Goal: Find contact information: Find contact information

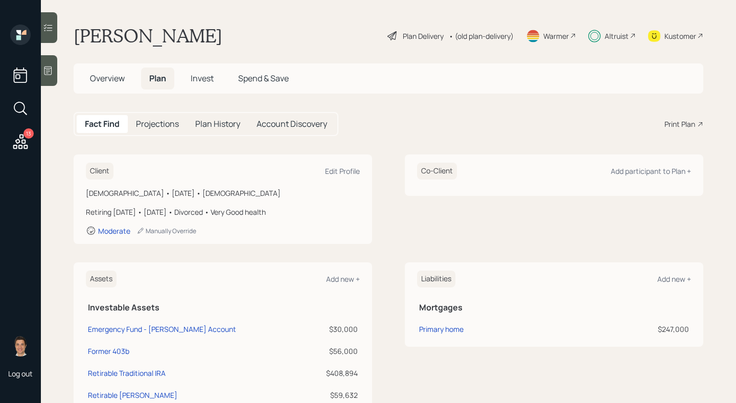
click at [101, 90] on div "Overview Plan Invest Spend & Save" at bounding box center [389, 78] width 630 height 30
click at [103, 84] on span "Overview" at bounding box center [107, 78] width 35 height 11
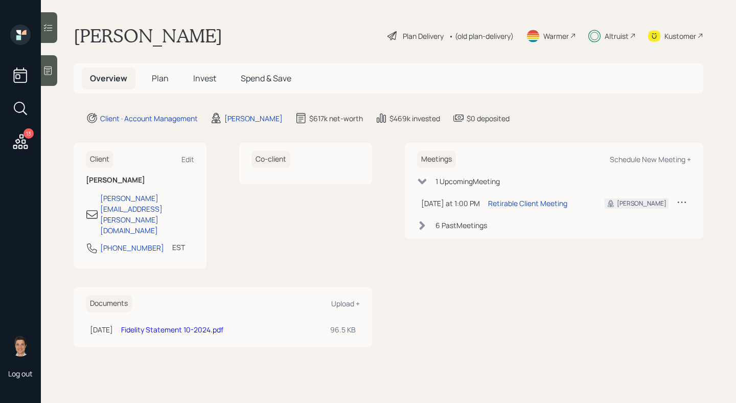
click at [197, 200] on div "Client Edit [PERSON_NAME] [PERSON_NAME][EMAIL_ADDRESS][PERSON_NAME][DOMAIN_NAME…" at bounding box center [140, 206] width 133 height 126
drag, startPoint x: 197, startPoint y: 200, endPoint x: 110, endPoint y: 200, distance: 87.4
click at [110, 200] on div "Client Edit [PERSON_NAME] [PERSON_NAME][EMAIL_ADDRESS][PERSON_NAME][DOMAIN_NAME…" at bounding box center [140, 206] width 133 height 126
copy div "[PERSON_NAME][EMAIL_ADDRESS][PERSON_NAME][DOMAIN_NAME]"
click at [674, 37] on div "Kustomer" at bounding box center [681, 36] width 32 height 11
